Goal: Obtain resource: Download file/media

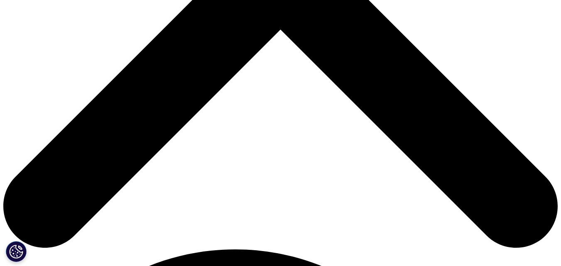
scroll to position [343, 0]
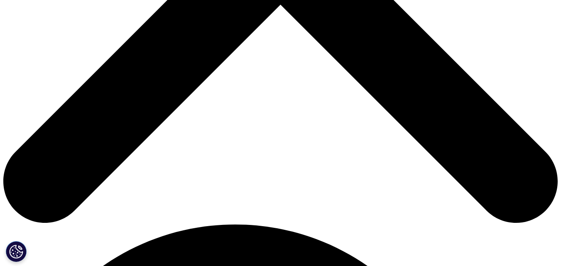
type input "PRABHAKARAN"
type input "KANNAN"
type input "pbkiimc@gmail.com"
type input "Einblicks"
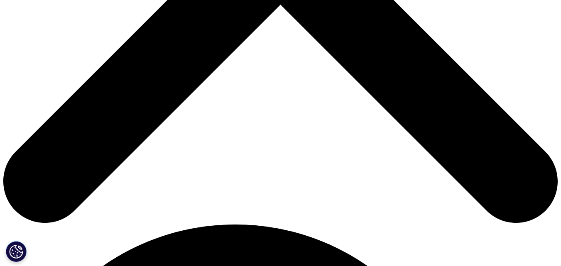
select select "[GEOGRAPHIC_DATA]"
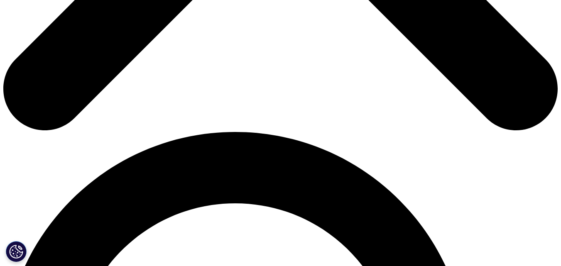
scroll to position [444, 0]
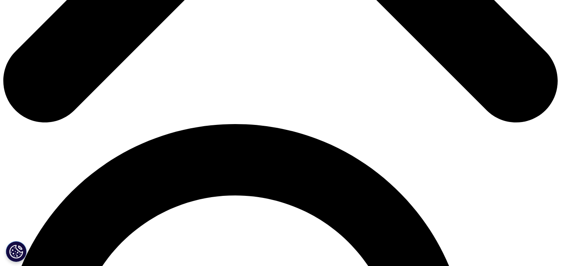
type input "Director"
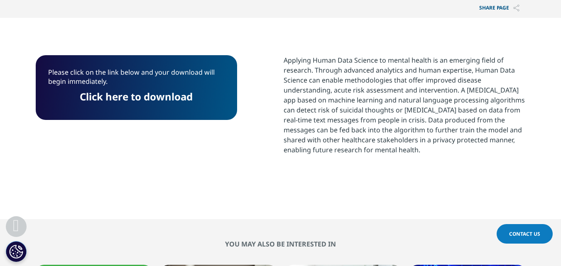
scroll to position [298, 0]
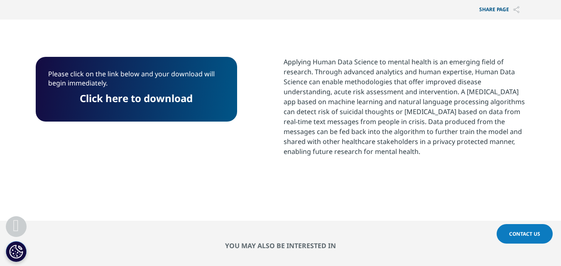
click at [157, 102] on link "Click here to download" at bounding box center [136, 98] width 113 height 14
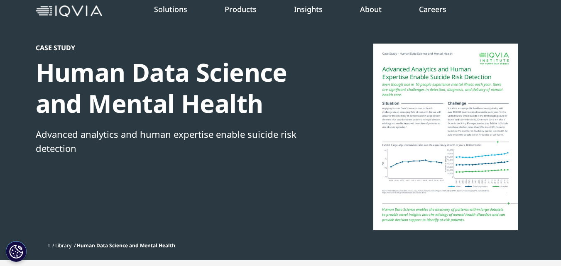
scroll to position [0, 0]
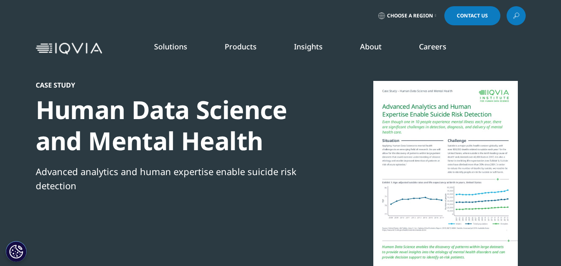
click at [61, 151] on link "Real World Evidence" at bounding box center [50, 150] width 58 height 8
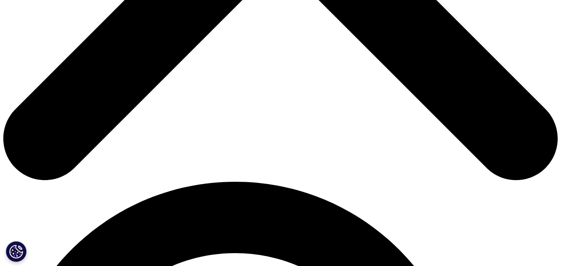
scroll to position [357, 0]
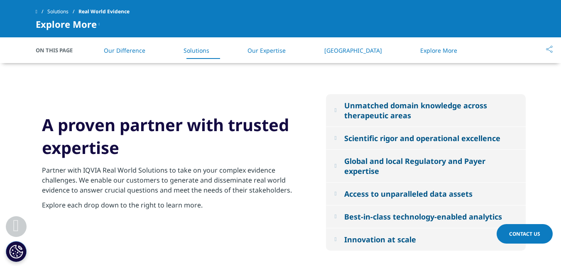
scroll to position [842, 0]
